Goal: Transaction & Acquisition: Purchase product/service

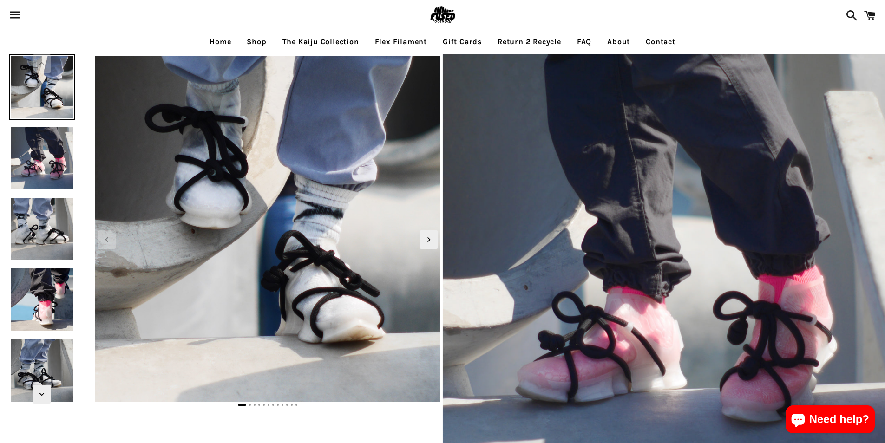
select select "**********"
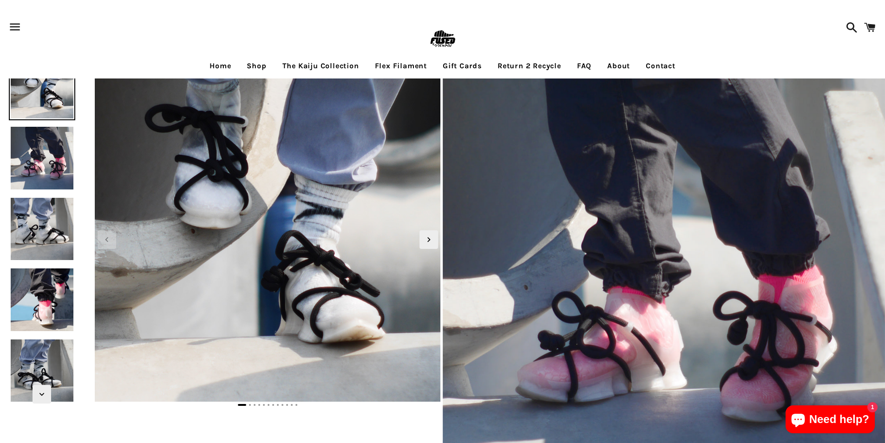
click at [464, 74] on link "Gift Cards" at bounding box center [462, 65] width 53 height 23
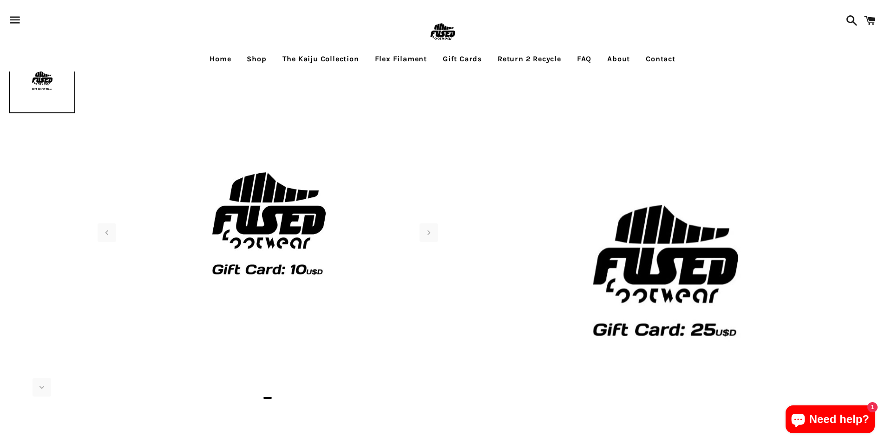
scroll to position [46, 0]
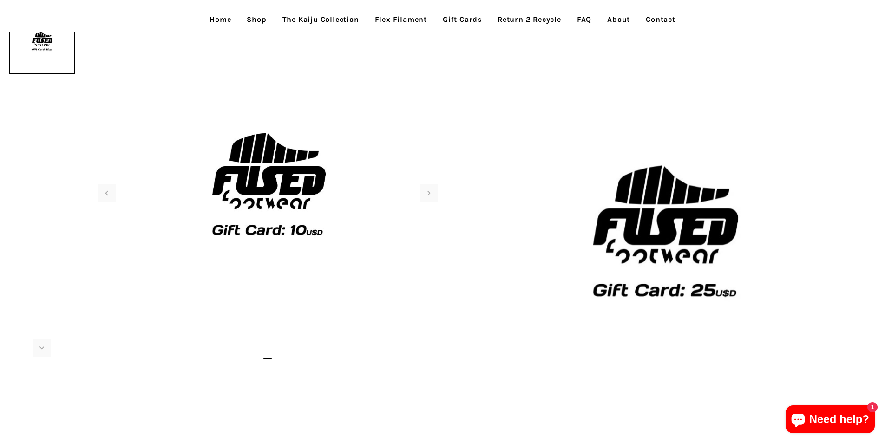
click at [207, 25] on link "Home" at bounding box center [219, 19] width 35 height 23
